Goal: Transaction & Acquisition: Purchase product/service

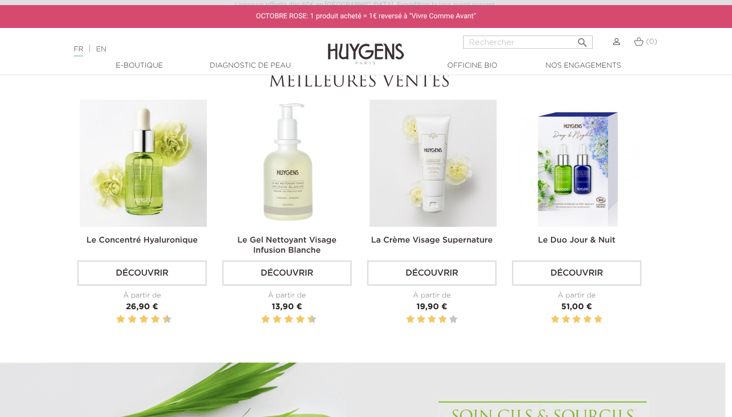
scroll to position [347, 7]
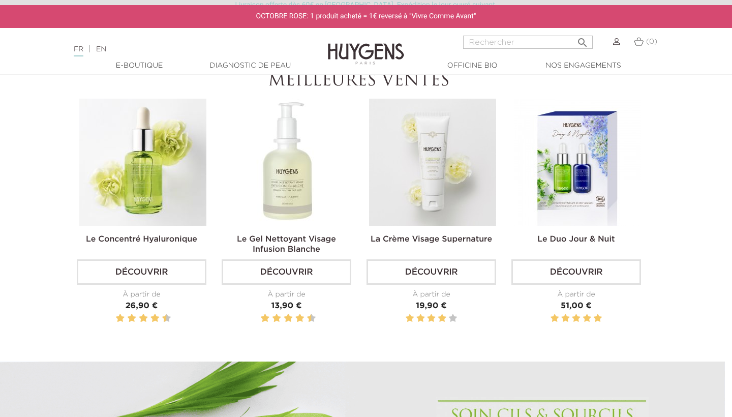
click at [572, 210] on img at bounding box center [577, 162] width 127 height 127
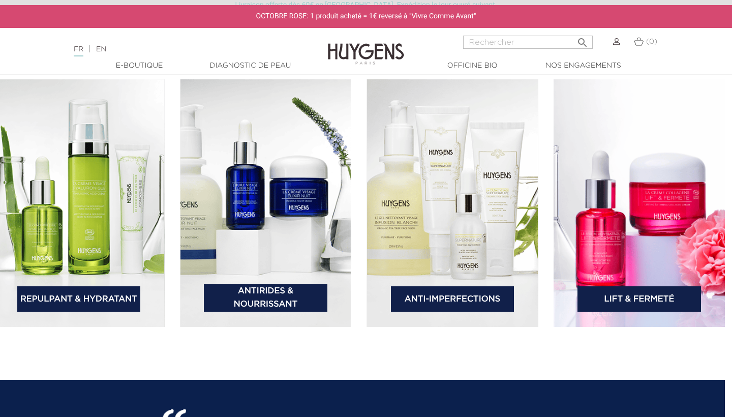
scroll to position [1517, 7]
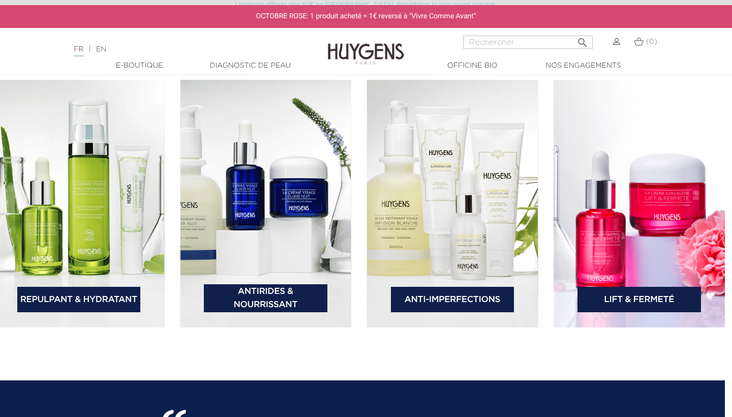
click at [64, 305] on link "Repulpant & Hydratant" at bounding box center [78, 299] width 123 height 25
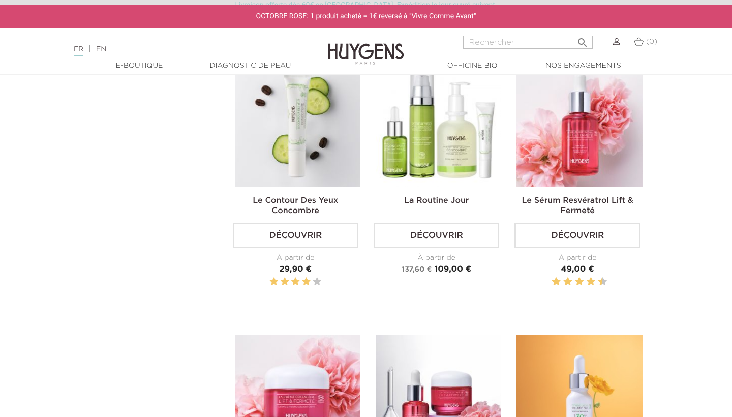
scroll to position [897, 0]
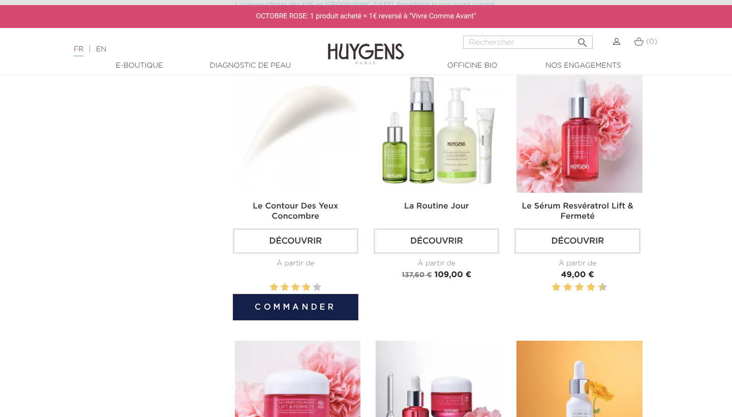
click at [278, 147] on img at bounding box center [297, 129] width 125 height 125
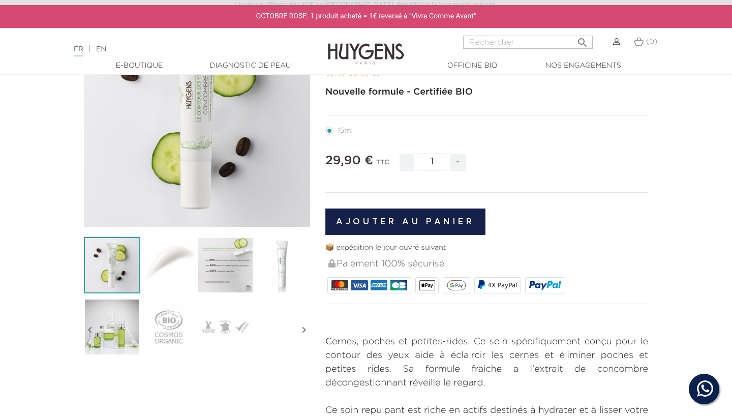
scroll to position [128, 0]
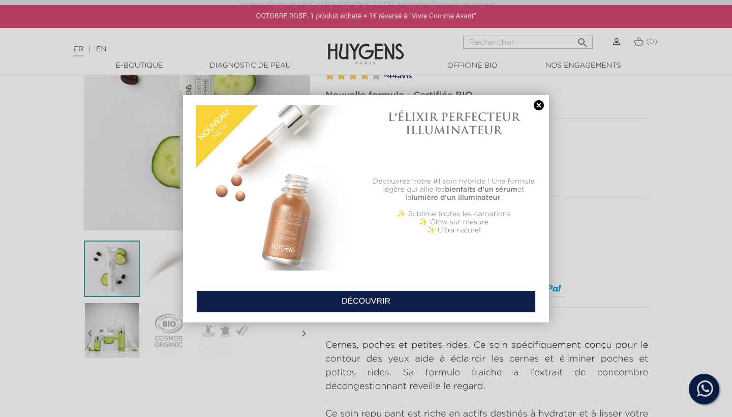
click at [536, 106] on link at bounding box center [538, 105] width 14 height 11
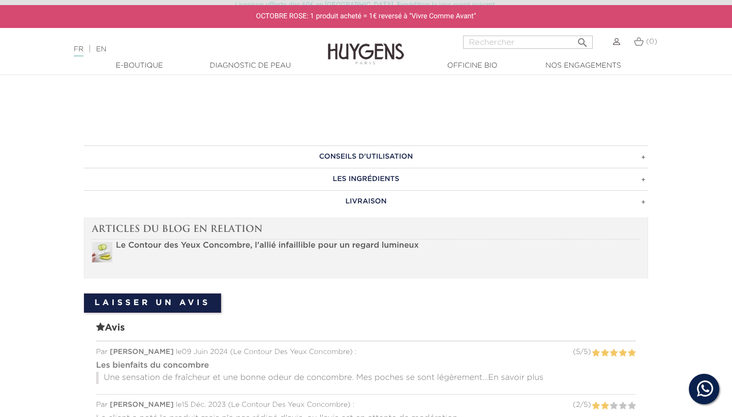
scroll to position [717, 0]
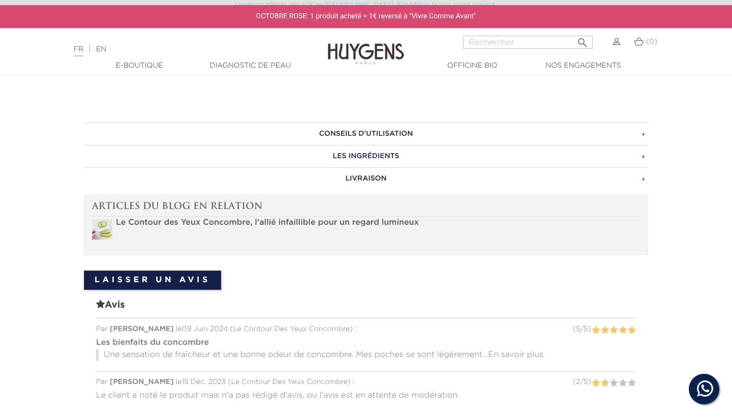
click at [341, 155] on h3 "LES INGRÉDIENTS" at bounding box center [366, 156] width 564 height 22
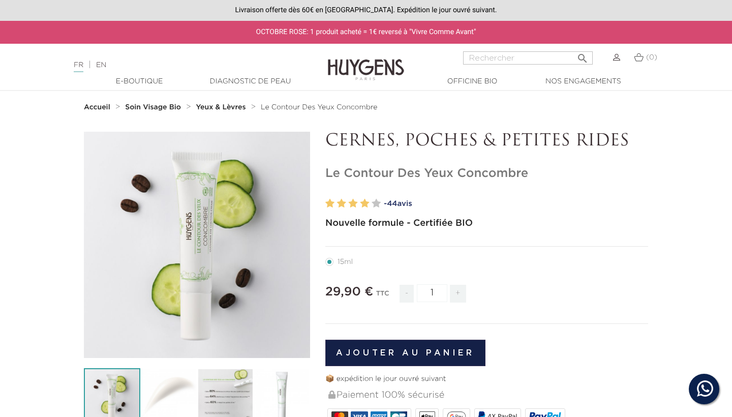
scroll to position [0, 0]
